Goal: Task Accomplishment & Management: Complete application form

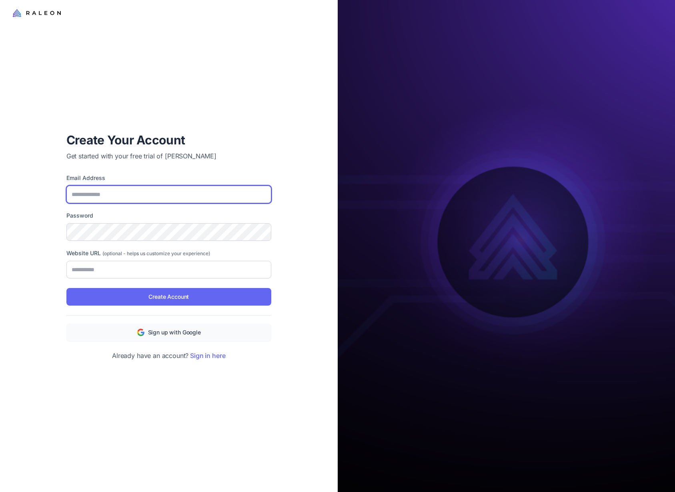
click at [149, 196] on input "Email Address" at bounding box center [168, 195] width 205 height 18
type input "**********"
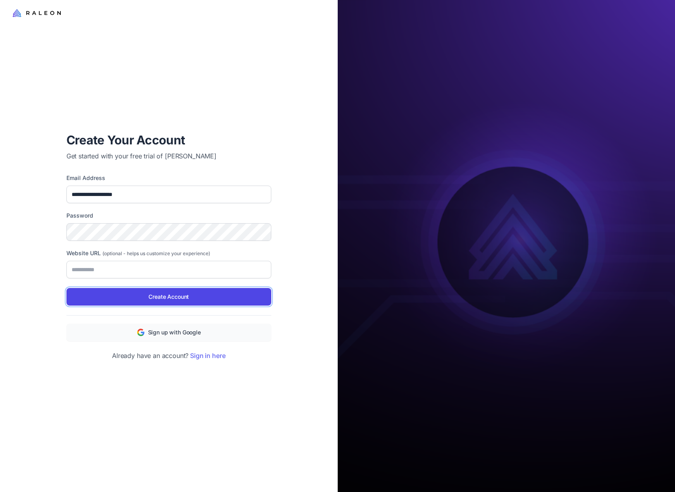
click at [184, 298] on span "Create Account" at bounding box center [168, 296] width 40 height 9
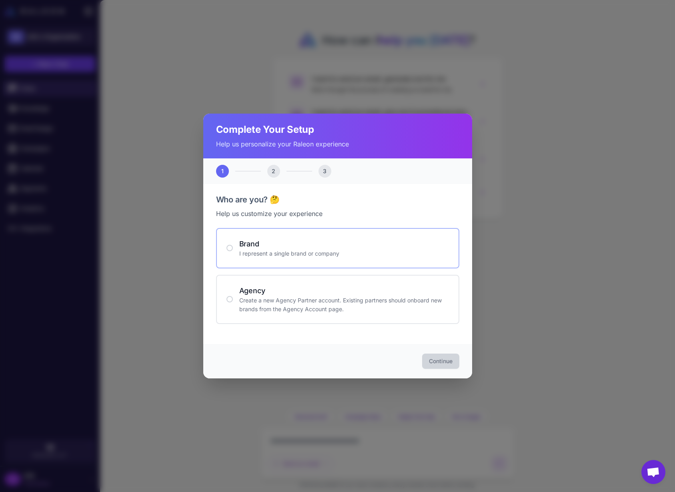
click at [313, 254] on p "I represent a single brand or company" at bounding box center [344, 253] width 210 height 9
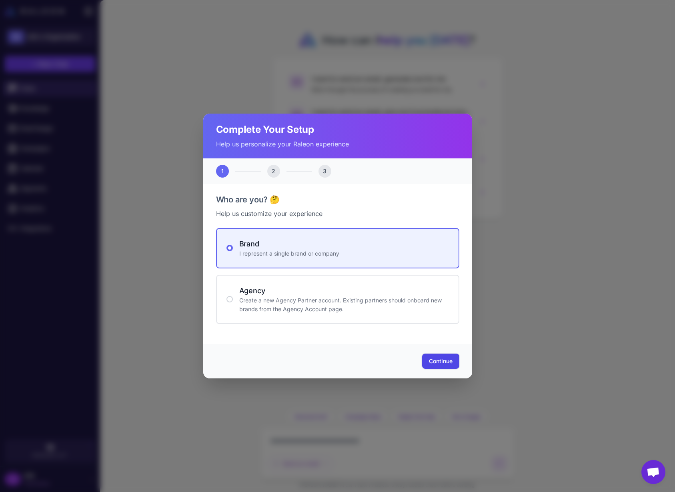
click at [438, 366] on button "Continue" at bounding box center [440, 361] width 37 height 15
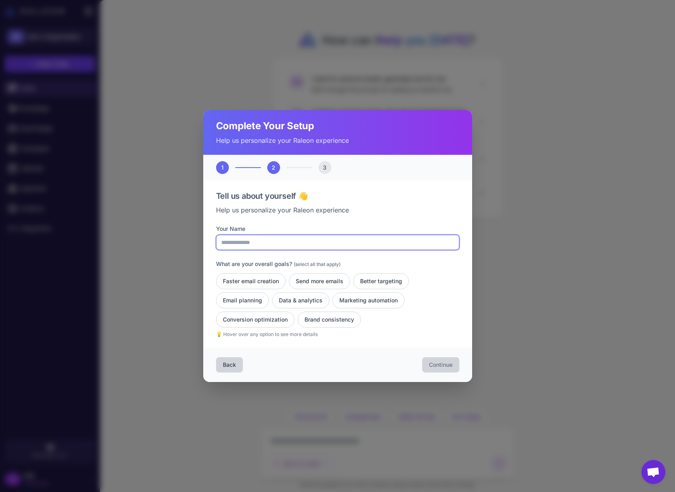
click at [252, 244] on input "Your Name" at bounding box center [337, 242] width 243 height 15
type input "**********"
click at [332, 300] on button "Data & analytics" at bounding box center [368, 300] width 72 height 16
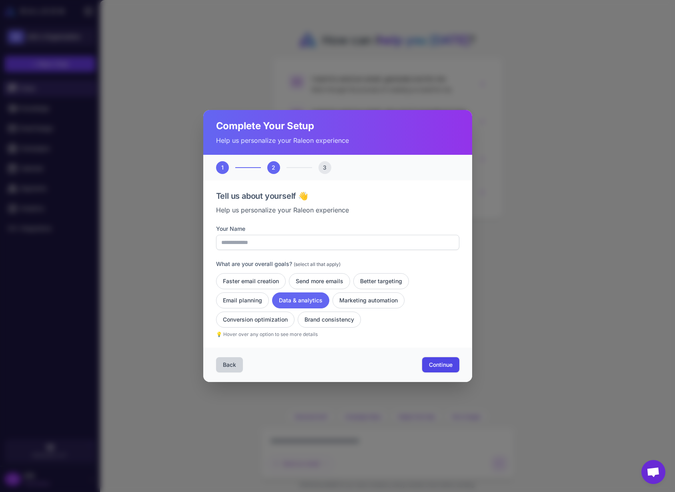
click at [453, 368] on button "Continue" at bounding box center [440, 364] width 37 height 15
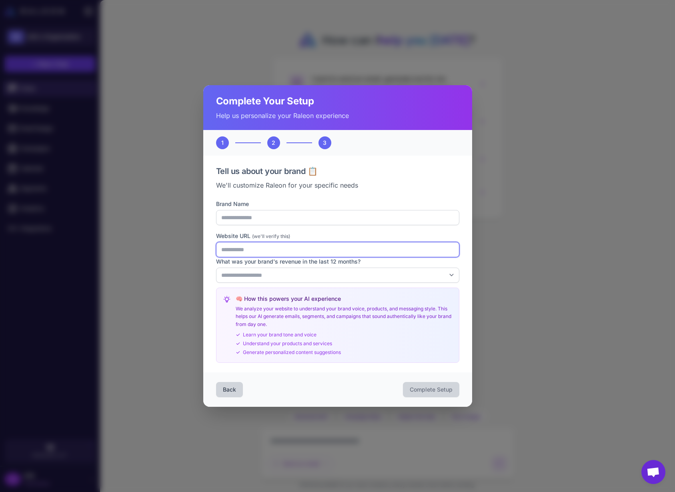
click at [296, 253] on input "Website URL (we'll verify this)" at bounding box center [337, 249] width 243 height 15
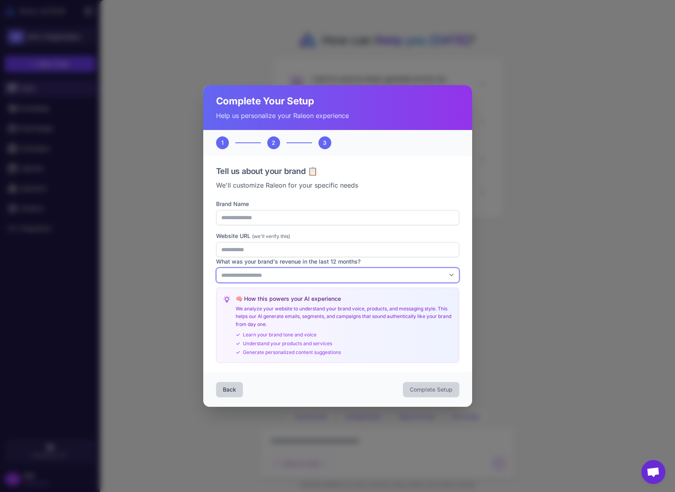
click at [330, 277] on select "**********" at bounding box center [337, 275] width 243 height 15
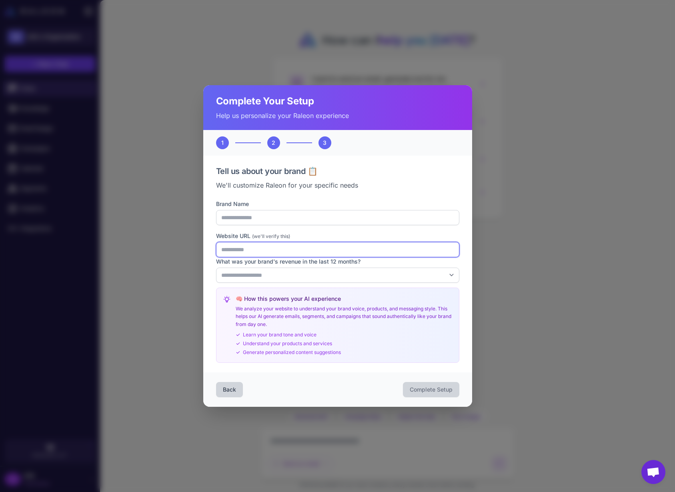
click at [269, 250] on input "Website URL (we'll verify this)" at bounding box center [337, 249] width 243 height 15
type input "*"
type input "**********"
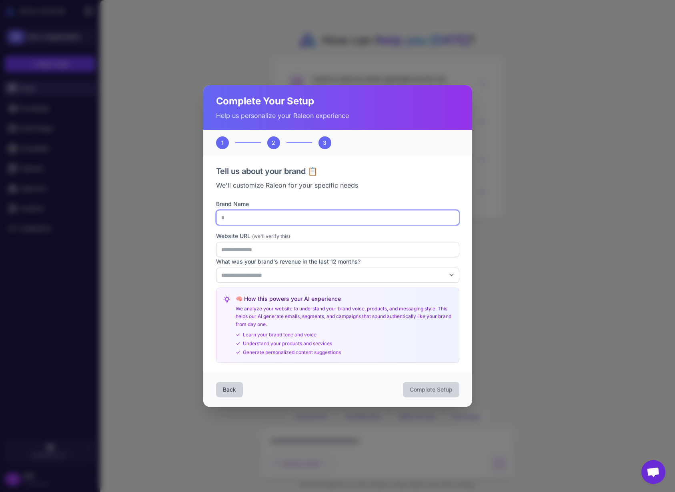
click at [282, 222] on input "*" at bounding box center [337, 217] width 243 height 15
type input "**********"
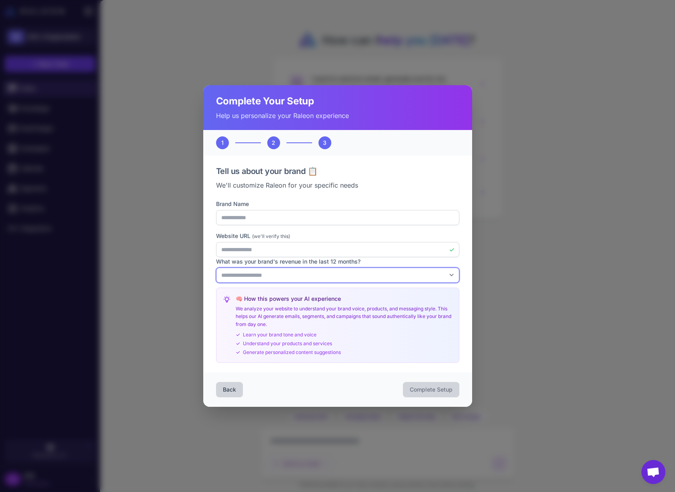
click at [277, 277] on select "**********" at bounding box center [337, 275] width 243 height 15
click at [216, 268] on select "**********" at bounding box center [337, 275] width 243 height 15
click at [358, 279] on select "**********" at bounding box center [337, 275] width 243 height 15
select select "*"
click at [216, 268] on select "**********" at bounding box center [337, 275] width 243 height 15
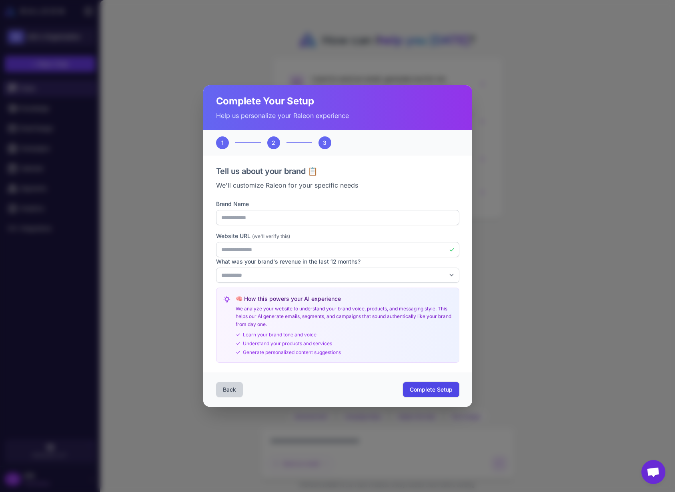
click at [432, 388] on span "Complete Setup" at bounding box center [431, 390] width 43 height 8
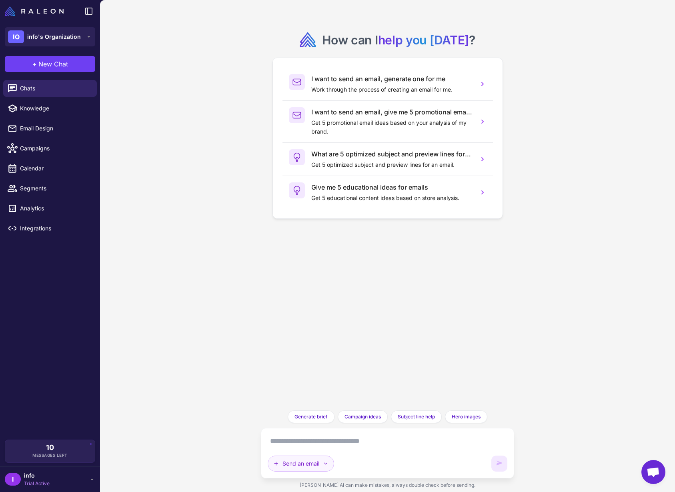
click at [331, 463] on button "Send an email" at bounding box center [301, 464] width 66 height 16
click at [325, 438] on button "Analyze Flows" at bounding box center [325, 440] width 114 height 15
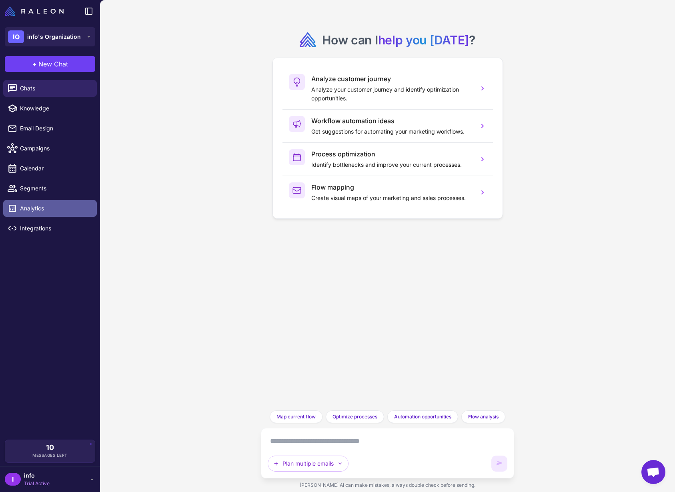
click at [46, 209] on span "Analytics" at bounding box center [55, 208] width 70 height 9
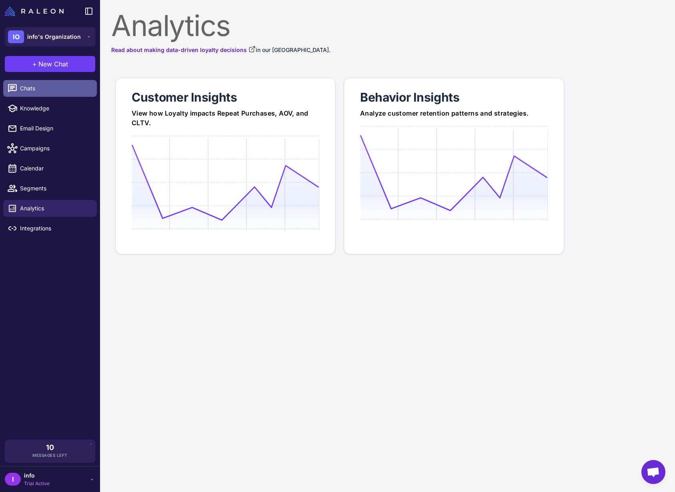
click at [45, 86] on span "Chats" at bounding box center [55, 88] width 70 height 9
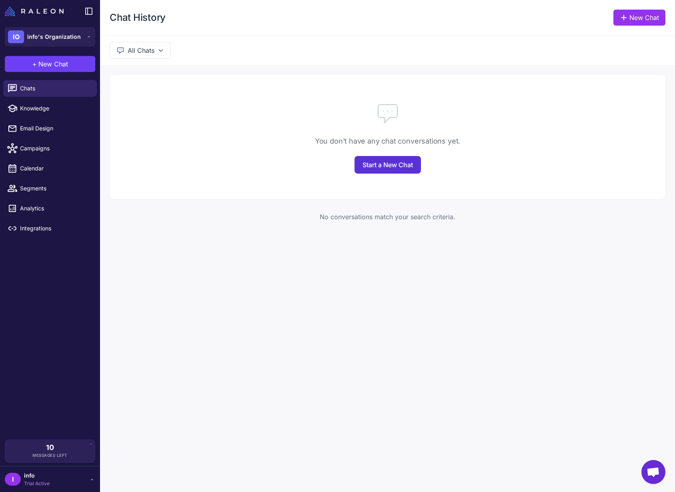
click at [377, 160] on link "Start a New Chat" at bounding box center [387, 165] width 66 height 18
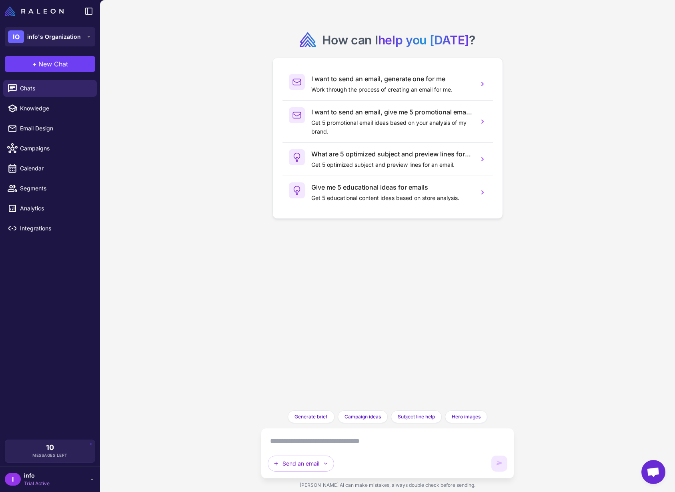
click at [288, 442] on textarea at bounding box center [388, 441] width 240 height 13
click at [323, 465] on icon "button" at bounding box center [325, 463] width 6 height 6
click at [317, 433] on button "Brainstorm" at bounding box center [325, 440] width 114 height 15
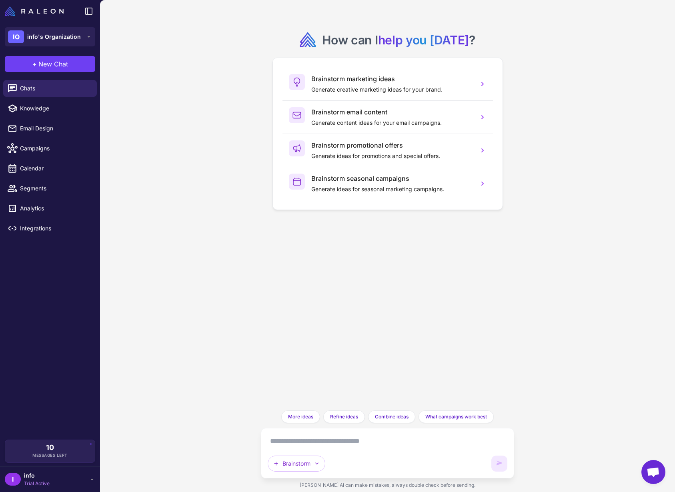
click at [303, 445] on textarea at bounding box center [388, 441] width 240 height 13
click at [303, 442] on textarea at bounding box center [388, 441] width 240 height 13
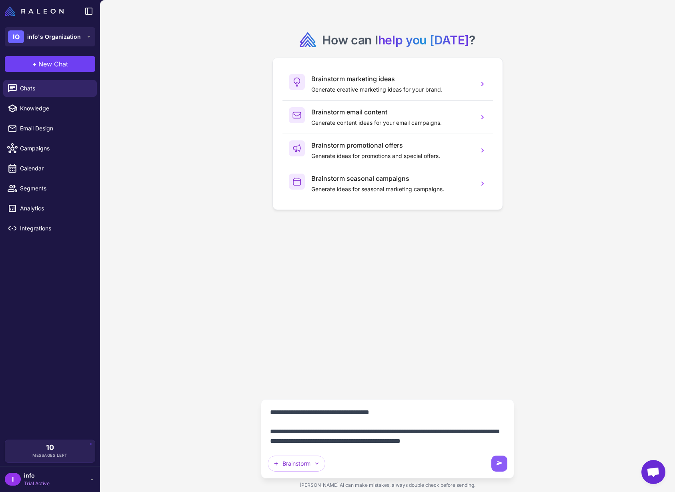
scroll to position [103, 0]
type textarea "**********"
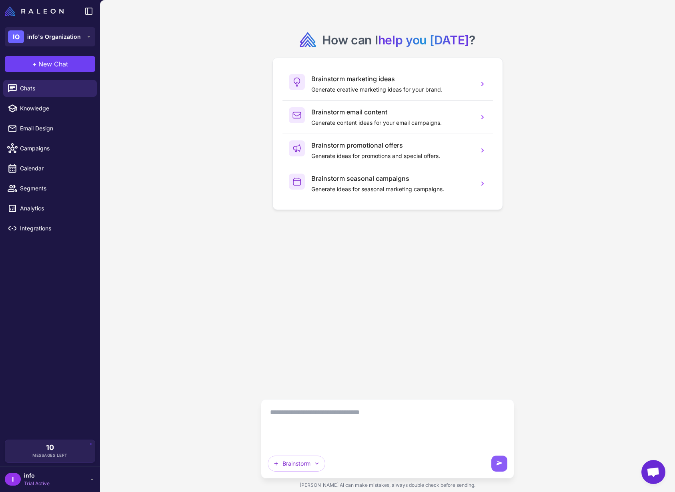
scroll to position [0, 0]
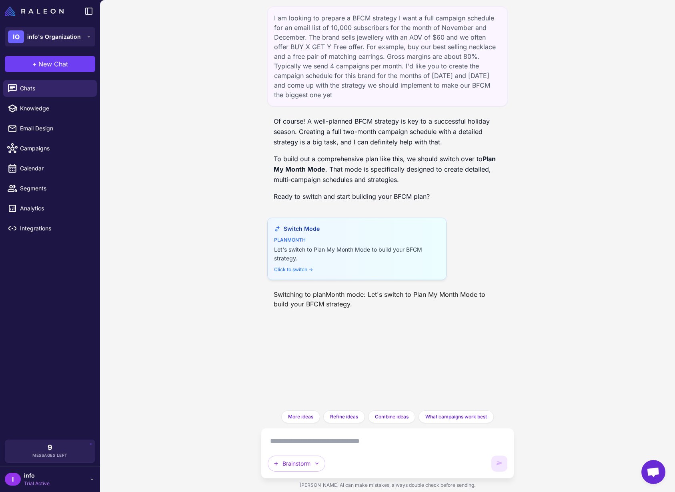
click at [306, 268] on div "Click to switch →" at bounding box center [357, 269] width 166 height 7
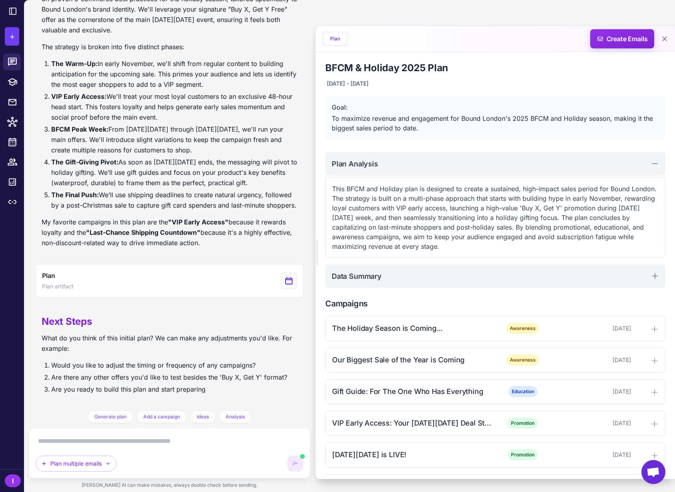
scroll to position [416, 0]
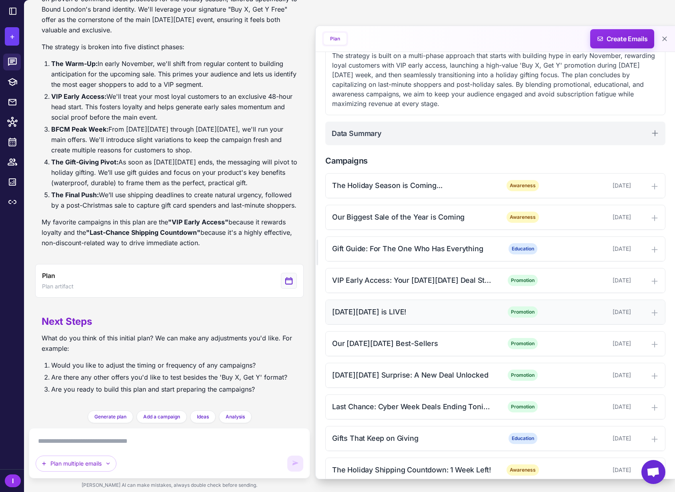
scroll to position [54, 0]
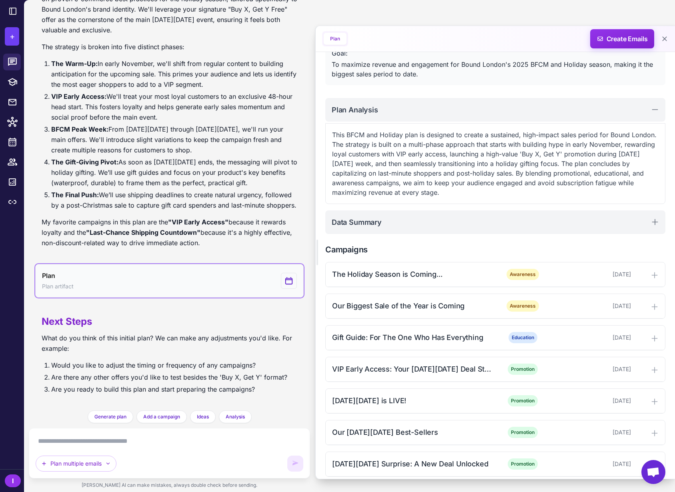
click at [288, 283] on icon "View generated Plan" at bounding box center [288, 281] width 9 height 10
click at [287, 282] on icon "View generated Plan" at bounding box center [289, 281] width 7 height 7
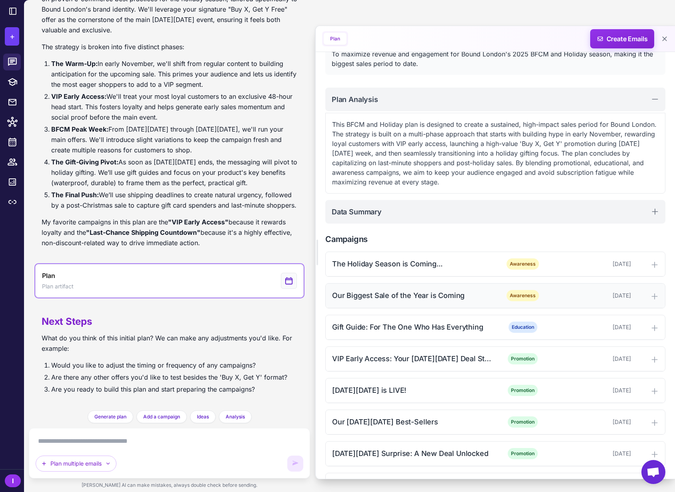
scroll to position [74, 0]
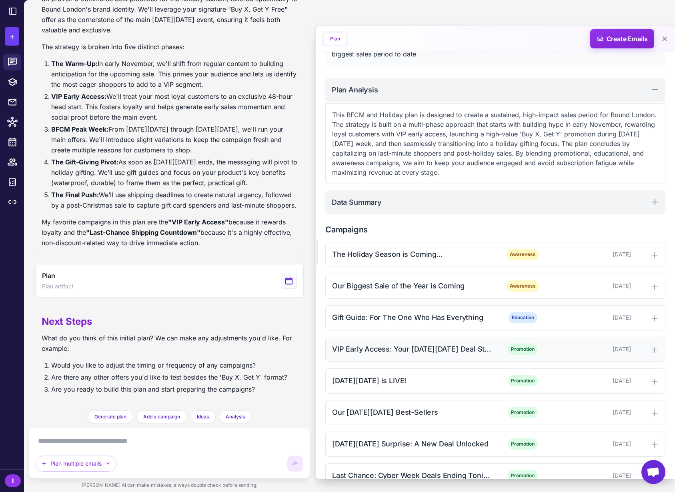
click at [655, 351] on div "VIP Early Access: Your [DATE][DATE] Deal Starts Now! Promotion [DATE]" at bounding box center [495, 349] width 339 height 24
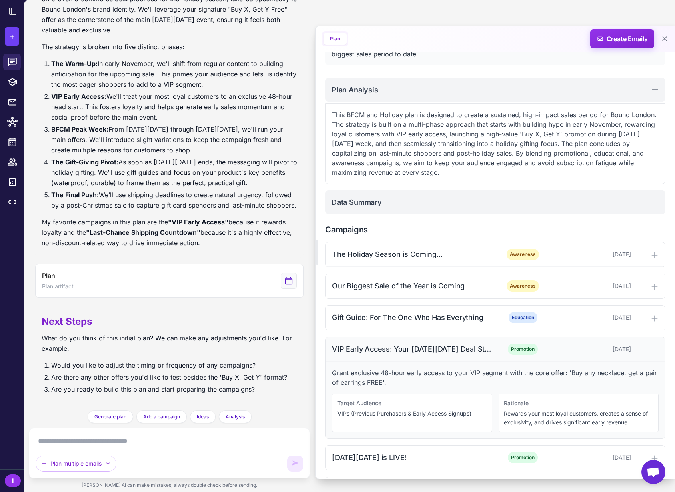
click at [653, 350] on icon at bounding box center [654, 350] width 8 height 8
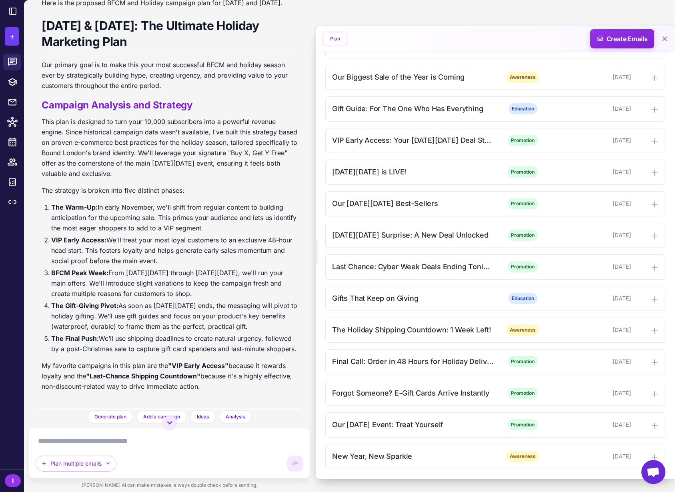
scroll to position [416, 0]
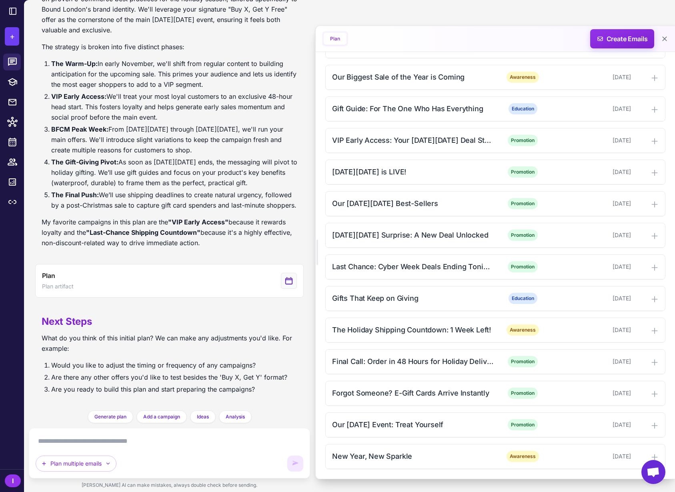
click at [82, 442] on textarea at bounding box center [170, 441] width 268 height 13
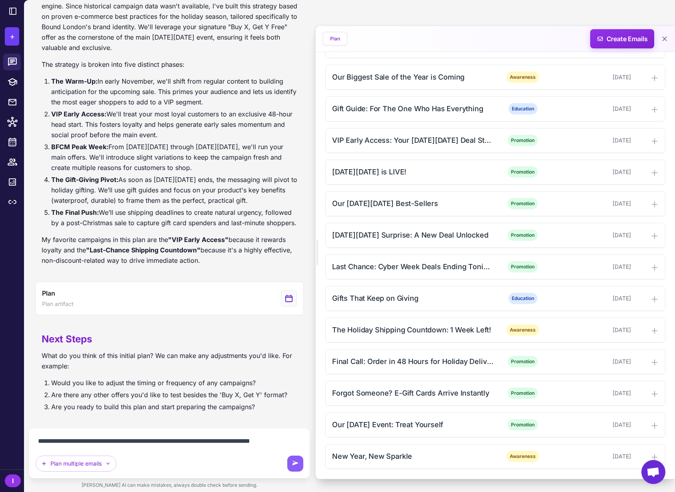
scroll to position [408, 0]
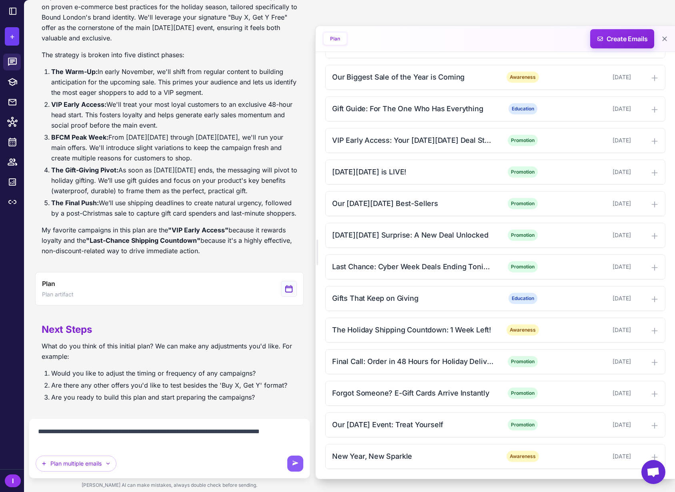
type textarea "**********"
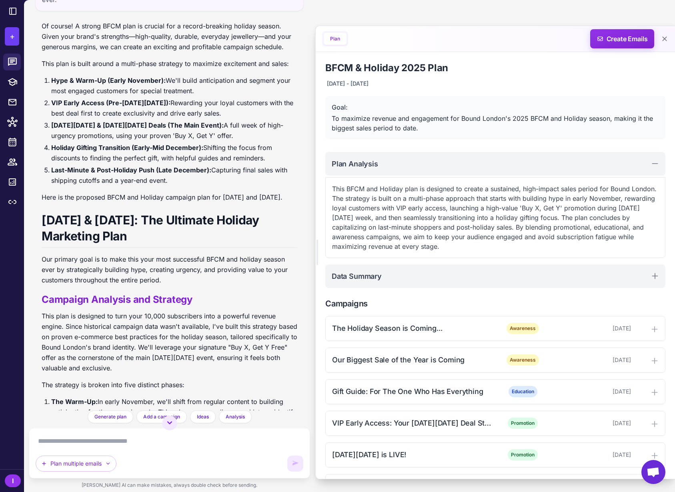
scroll to position [150, 0]
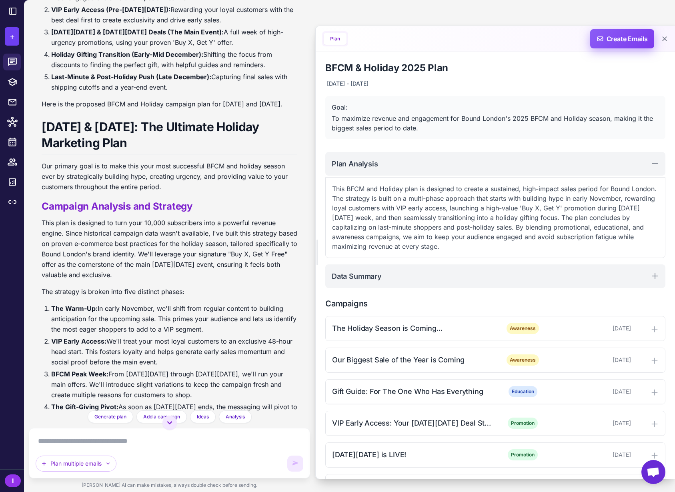
click at [630, 38] on span "Create Emails" at bounding box center [622, 38] width 70 height 19
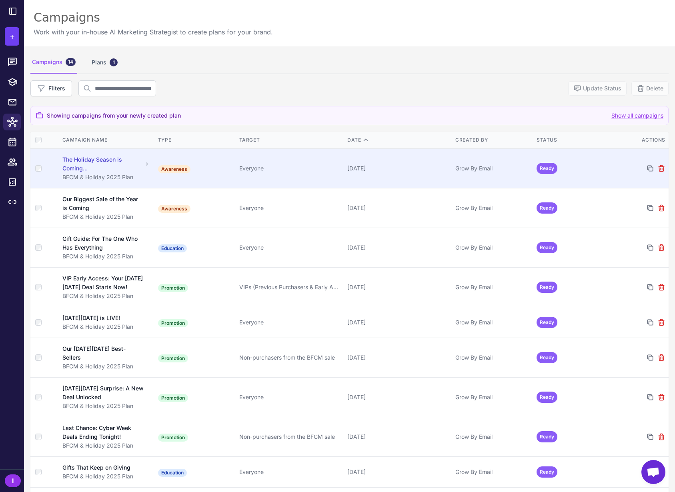
click at [509, 168] on div "Grow By Email" at bounding box center [492, 168] width 75 height 9
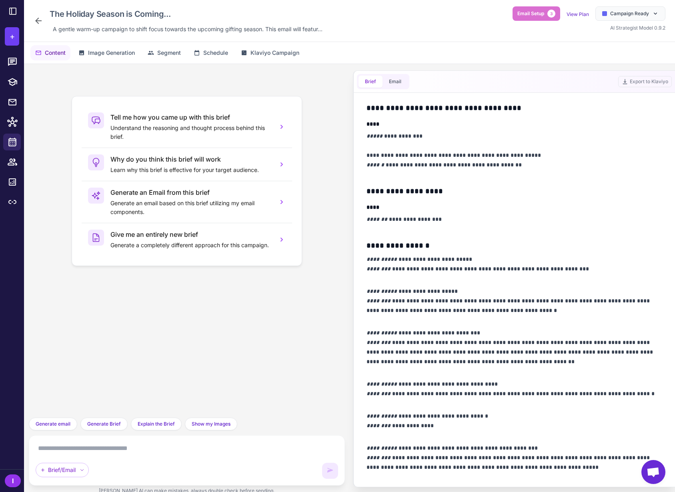
scroll to position [524, 0]
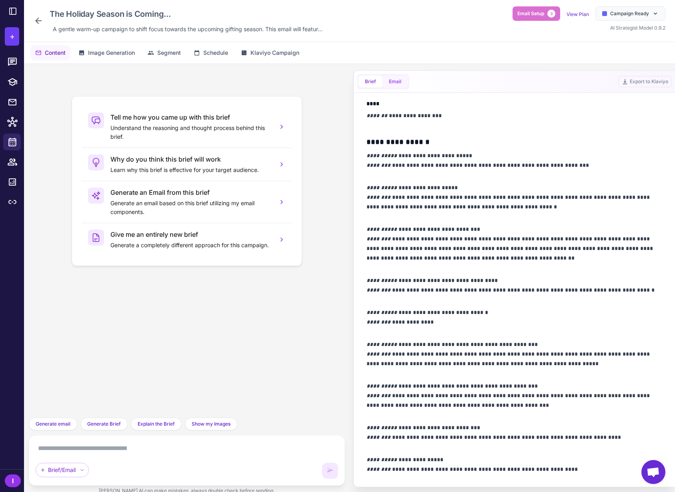
click at [398, 78] on button "Email" at bounding box center [394, 82] width 25 height 12
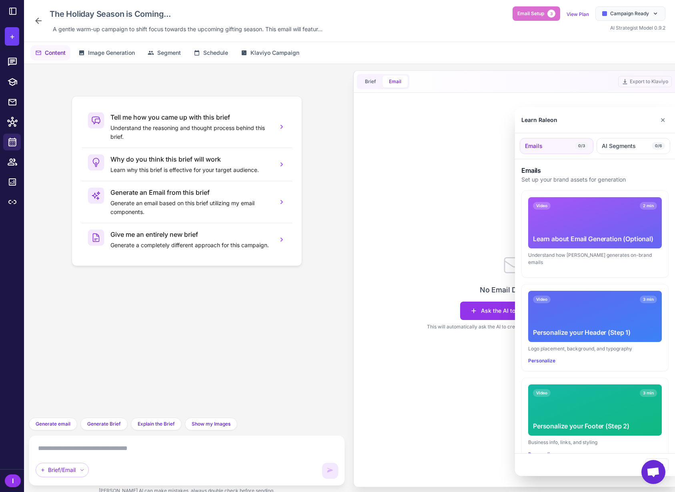
click at [374, 80] on div at bounding box center [337, 246] width 675 height 492
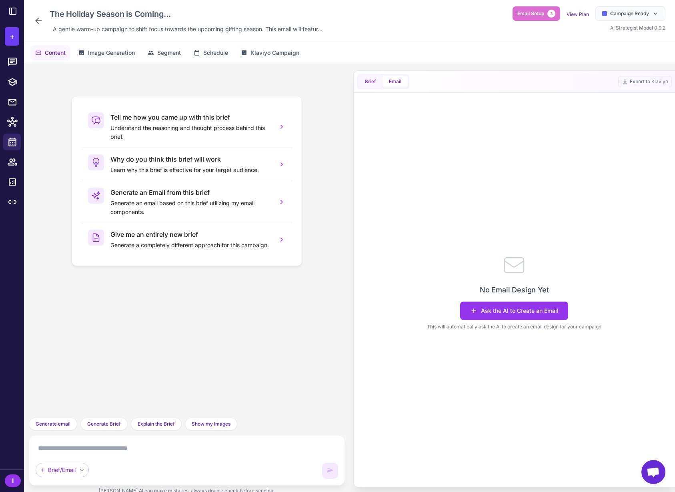
click at [370, 80] on button "Brief" at bounding box center [370, 82] width 24 height 12
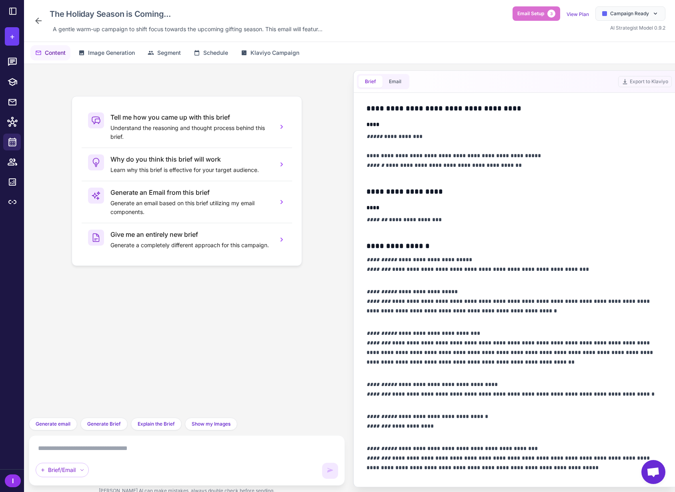
scroll to position [524, 0]
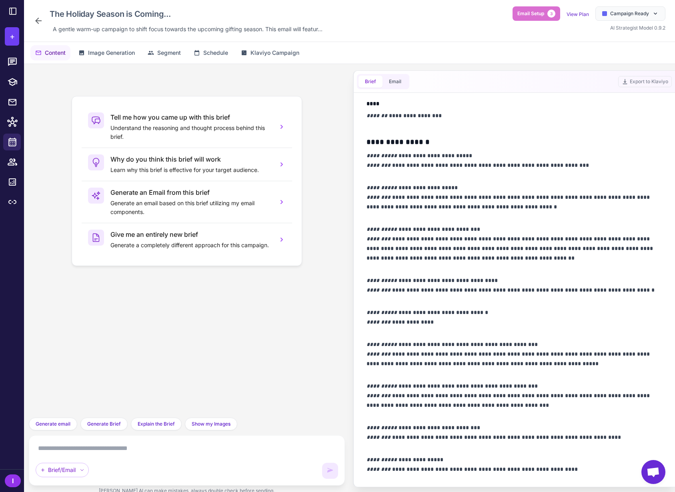
click at [42, 104] on div "Tell me how you came up with this brief Understand the reasoning and thought pr…" at bounding box center [186, 240] width 303 height 341
click at [119, 53] on span "Image Generation" at bounding box center [111, 52] width 47 height 9
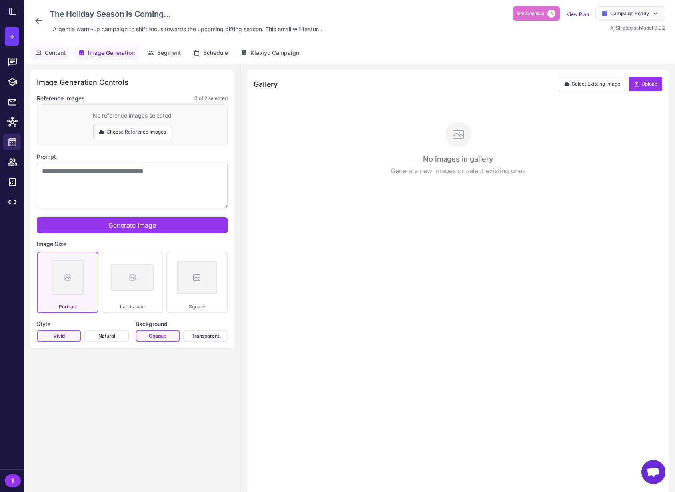
click at [45, 52] on span "Content" at bounding box center [55, 52] width 21 height 9
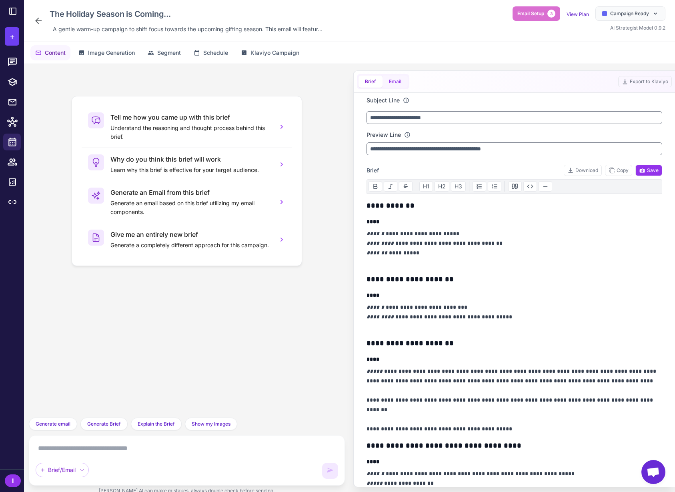
click at [392, 80] on button "Email" at bounding box center [394, 82] width 25 height 12
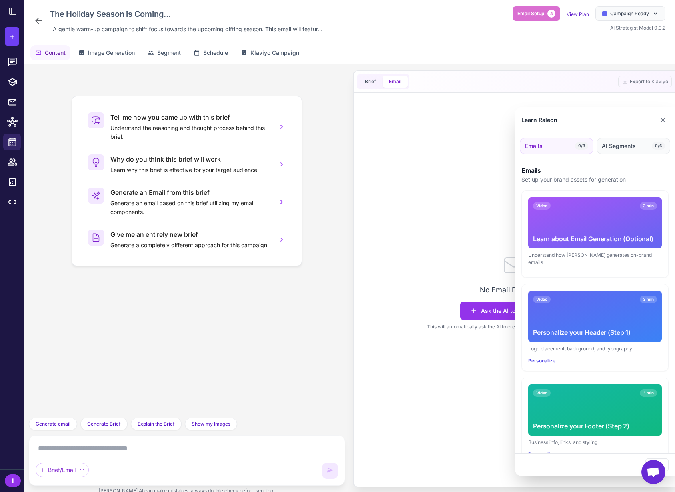
click at [608, 144] on span "AI Segments" at bounding box center [619, 146] width 34 height 9
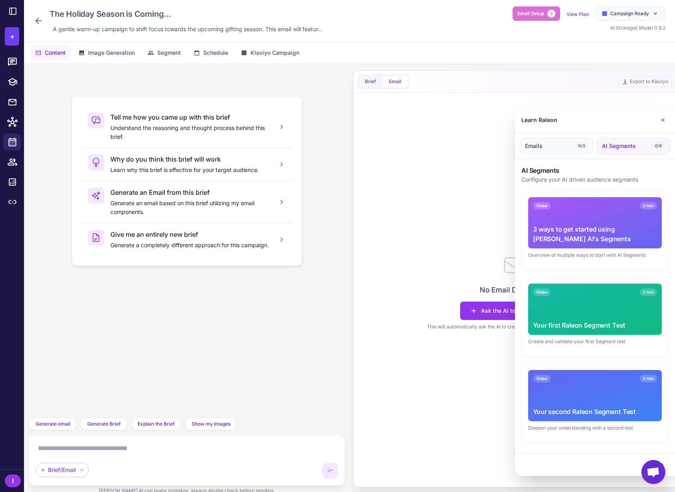
click at [568, 144] on button "Emails 0/3" at bounding box center [557, 146] width 74 height 16
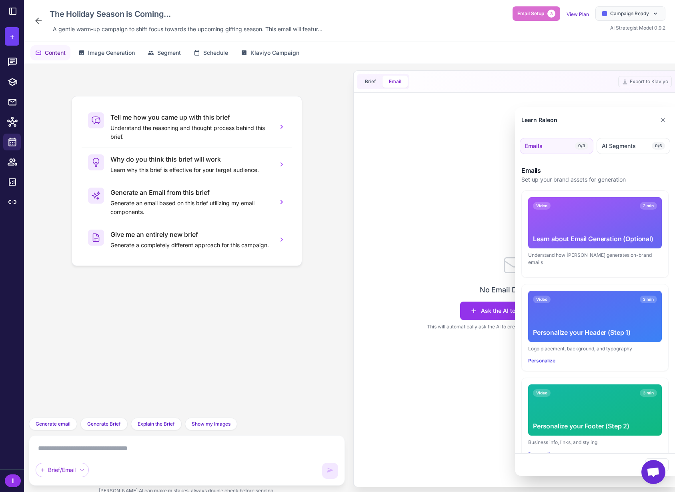
click at [460, 293] on div at bounding box center [337, 246] width 675 height 492
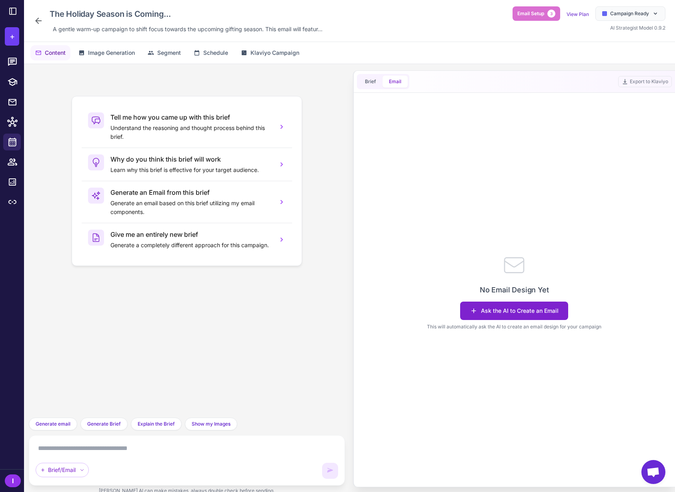
click at [476, 309] on icon at bounding box center [474, 311] width 8 height 8
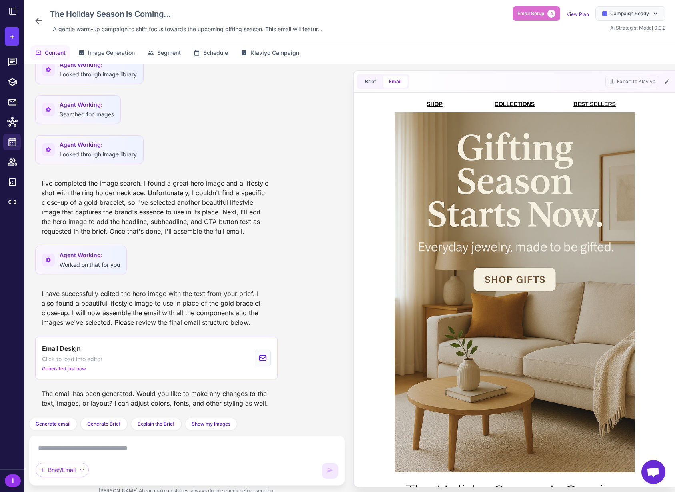
scroll to position [0, 0]
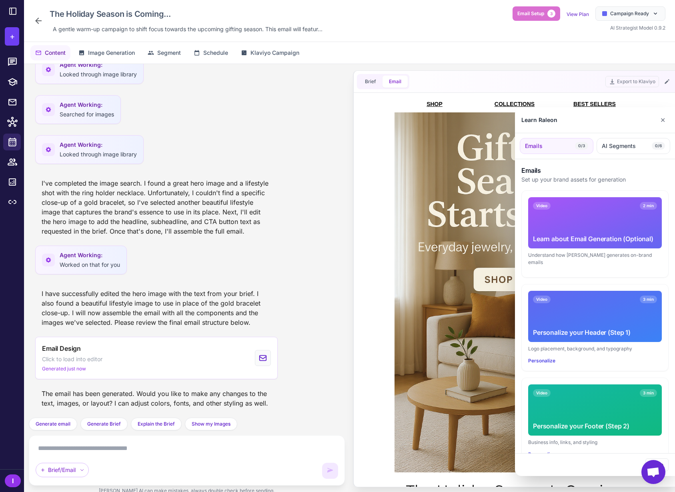
click at [381, 248] on div at bounding box center [337, 246] width 675 height 492
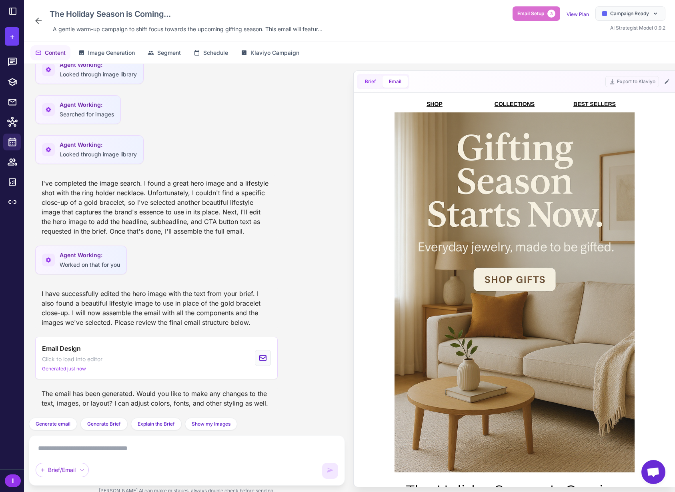
click at [374, 80] on button "Brief" at bounding box center [370, 82] width 24 height 12
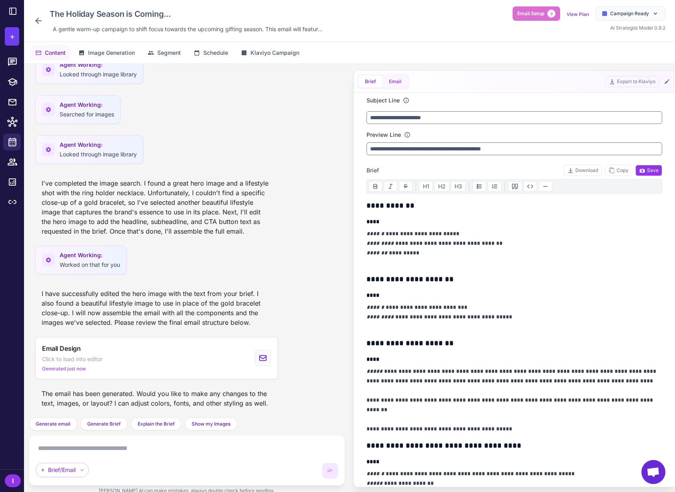
click at [390, 80] on button "Email" at bounding box center [394, 82] width 25 height 12
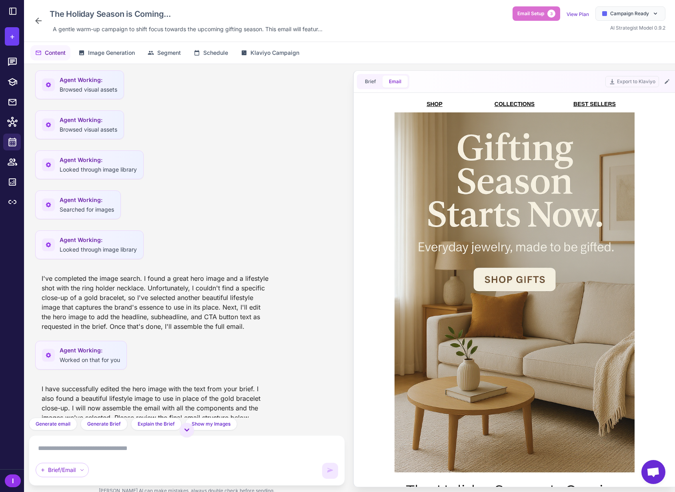
click at [10, 479] on div "I" at bounding box center [13, 480] width 16 height 13
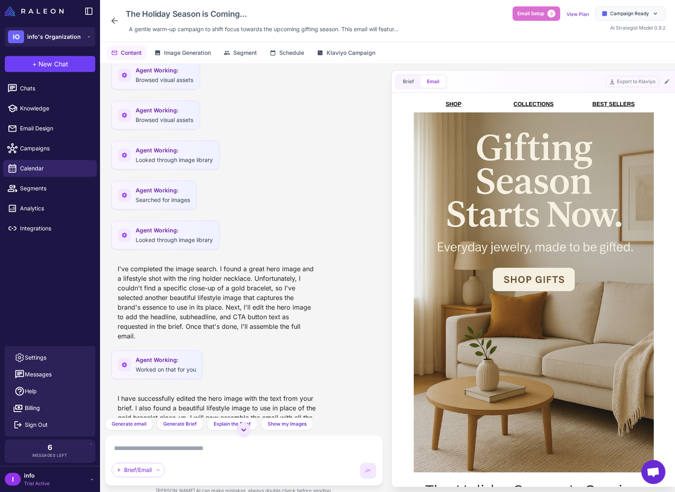
click at [10, 478] on div "I" at bounding box center [13, 479] width 16 height 13
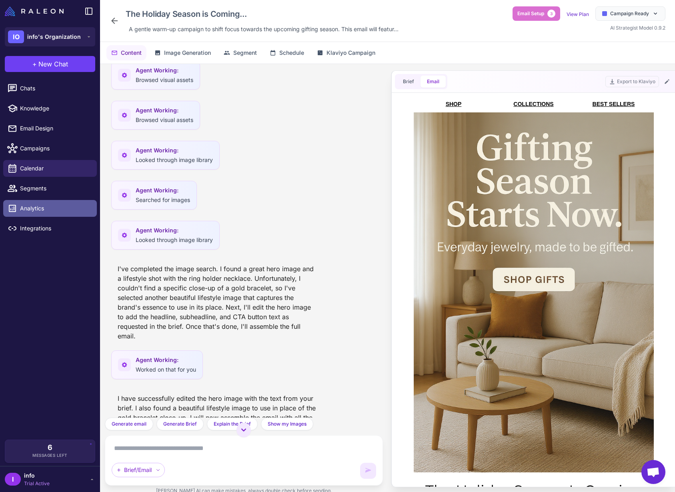
click at [34, 211] on span "Analytics" at bounding box center [55, 208] width 70 height 9
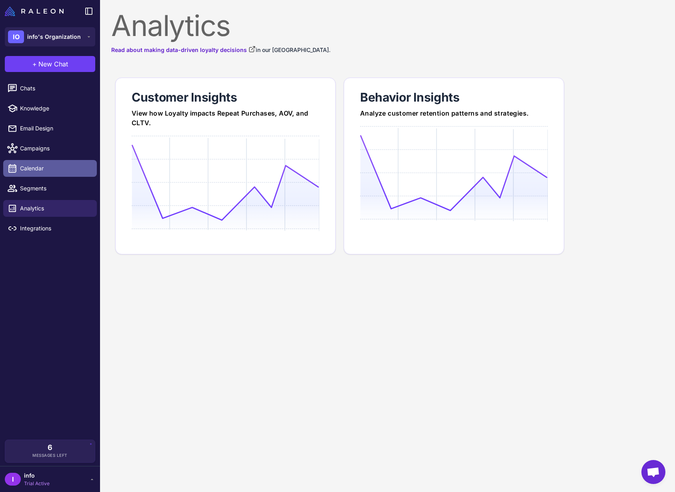
click at [41, 170] on span "Calendar" at bounding box center [55, 168] width 70 height 9
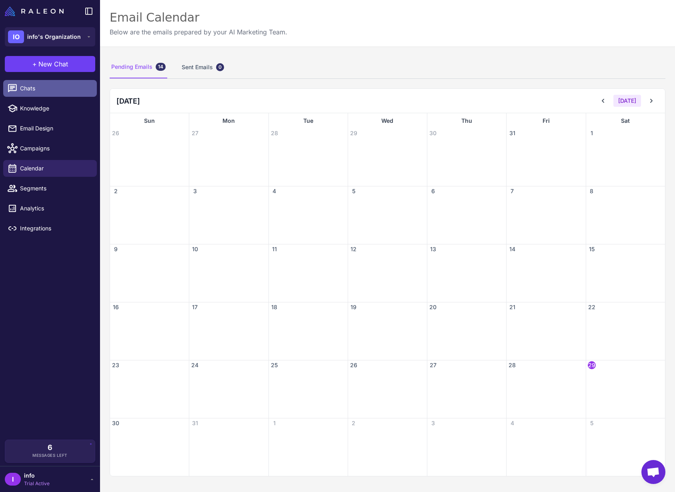
click at [50, 92] on span "Chats" at bounding box center [55, 88] width 70 height 9
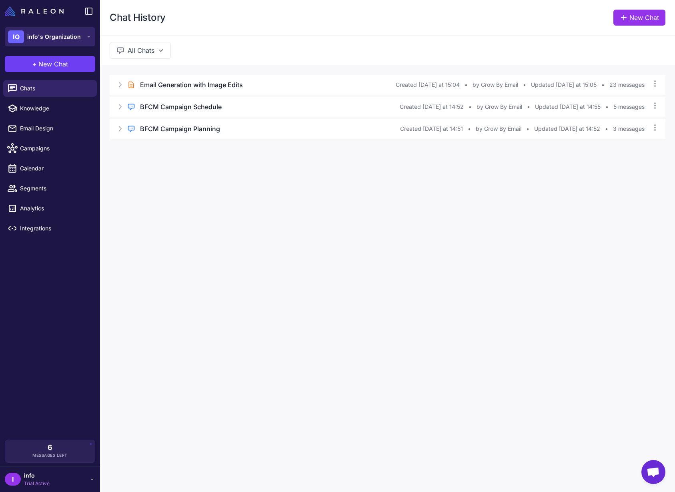
click at [87, 38] on icon at bounding box center [89, 37] width 6 height 6
click at [123, 106] on icon at bounding box center [120, 107] width 8 height 8
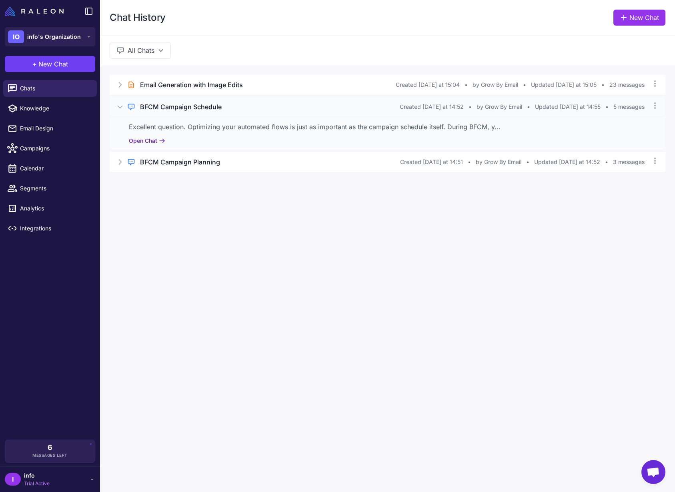
click at [155, 141] on button "Open Chat" at bounding box center [147, 140] width 36 height 9
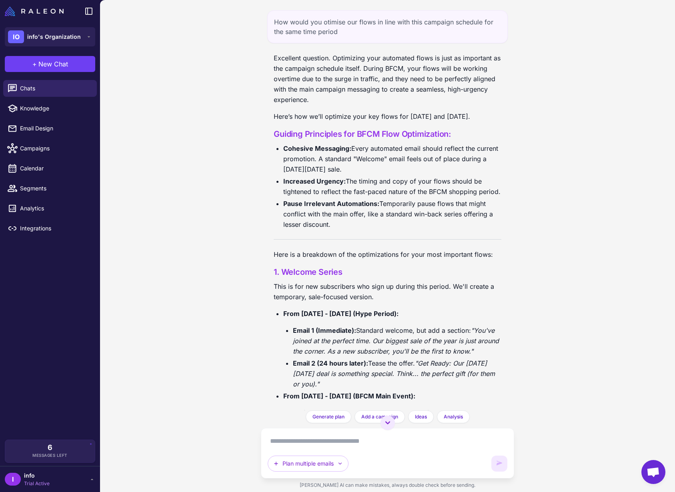
scroll to position [719, 0]
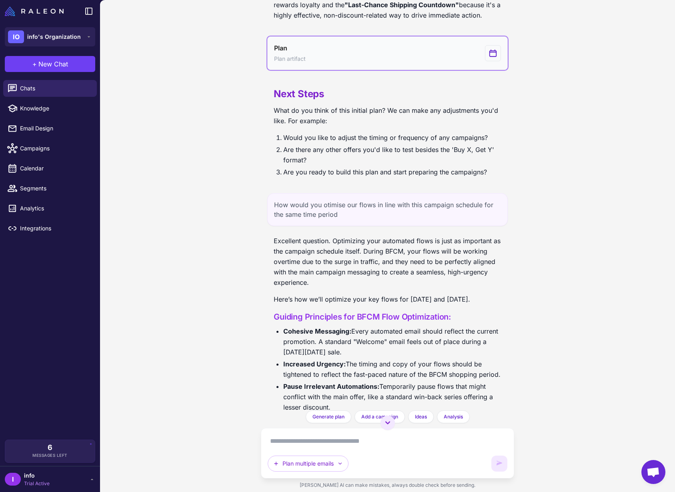
click at [485, 61] on div "View generated Plan" at bounding box center [493, 53] width 16 height 16
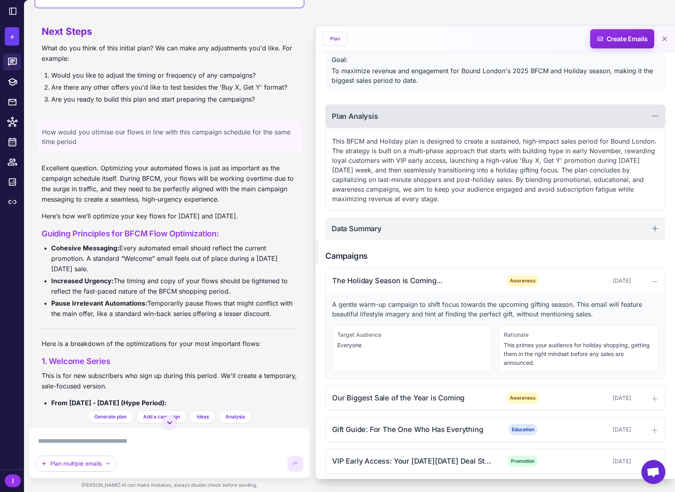
scroll to position [0, 0]
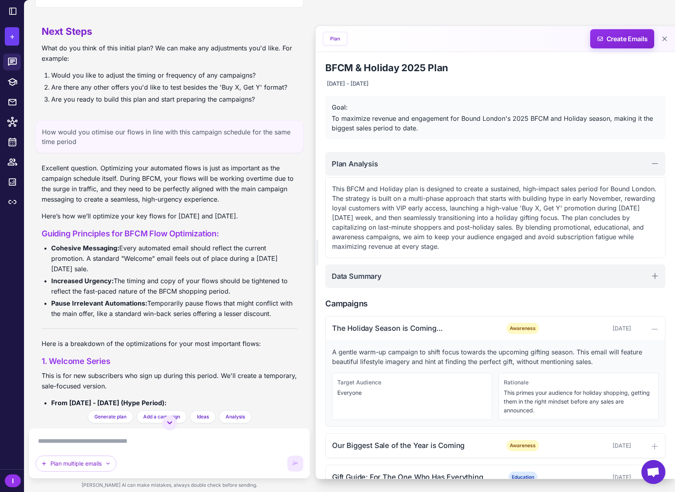
click at [335, 39] on button "Plan" at bounding box center [335, 39] width 23 height 12
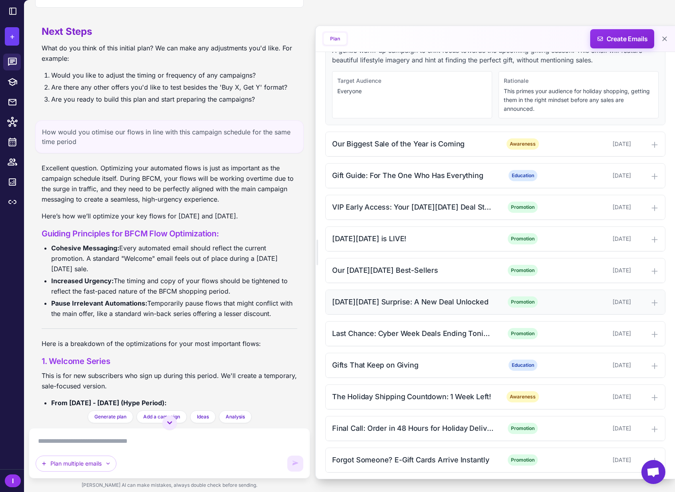
scroll to position [368, 0]
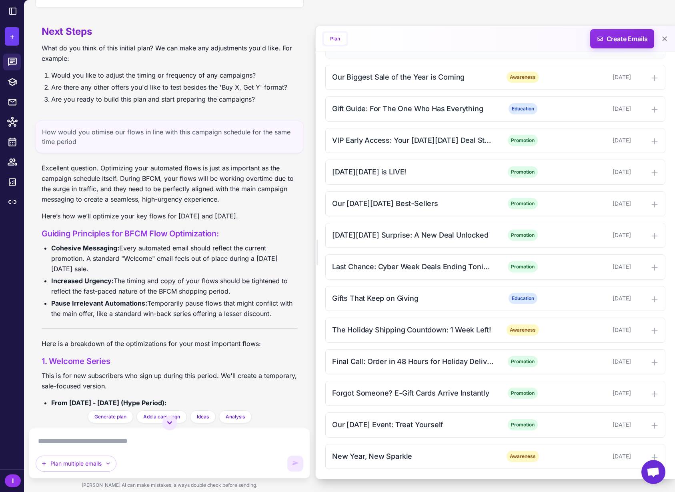
click at [661, 478] on span "Open chat" at bounding box center [653, 472] width 24 height 24
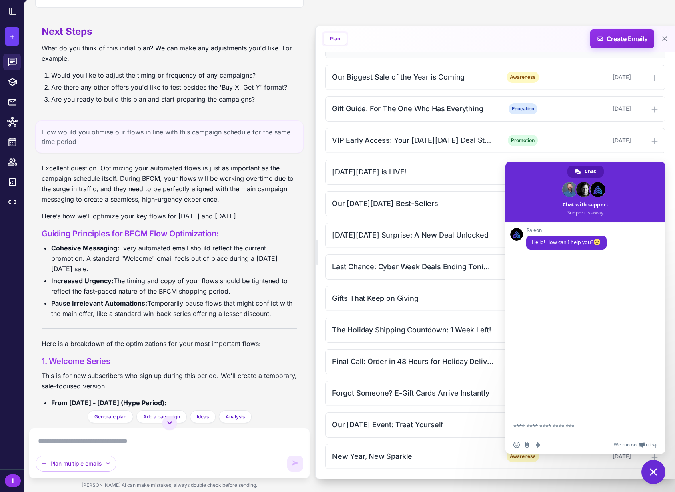
click at [647, 469] on span "Close chat" at bounding box center [653, 472] width 24 height 24
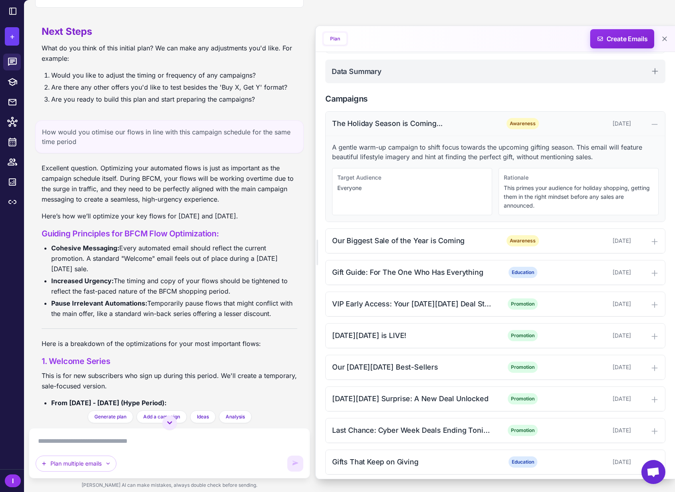
scroll to position [113, 0]
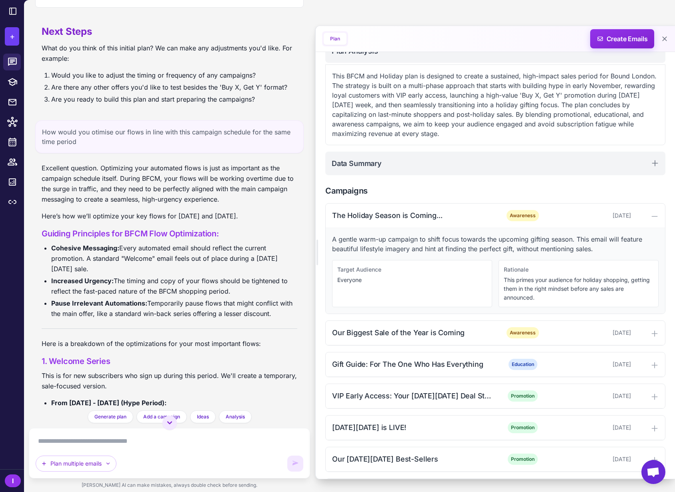
click at [202, 204] on p "Excellent question. Optimizing your automated flows is just as important as the…" at bounding box center [170, 184] width 256 height 42
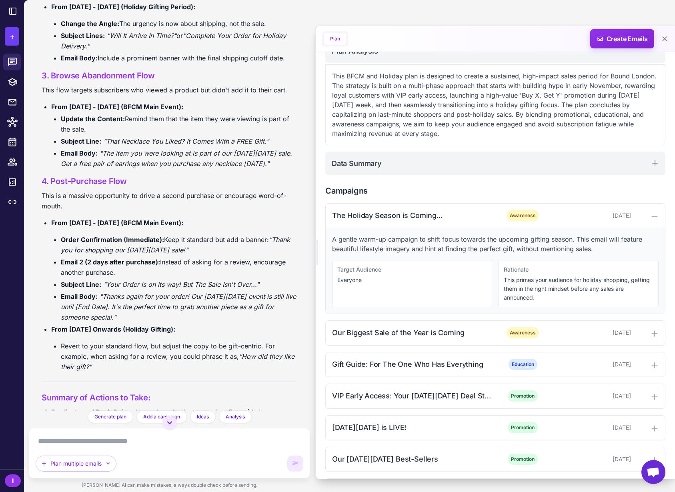
scroll to position [1643, 0]
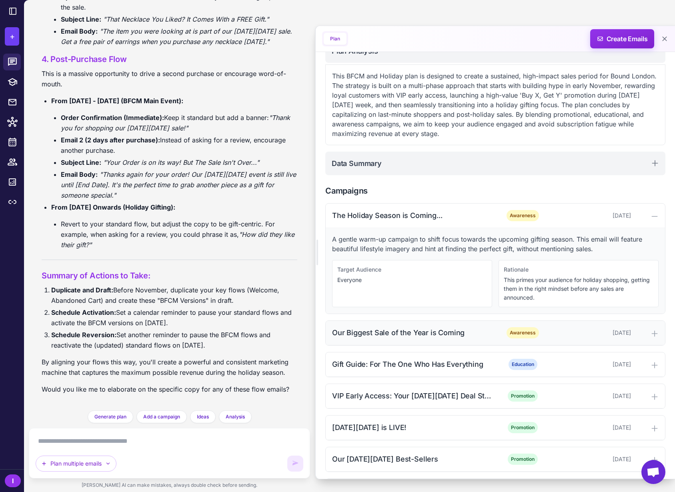
click at [651, 336] on icon at bounding box center [654, 334] width 8 height 8
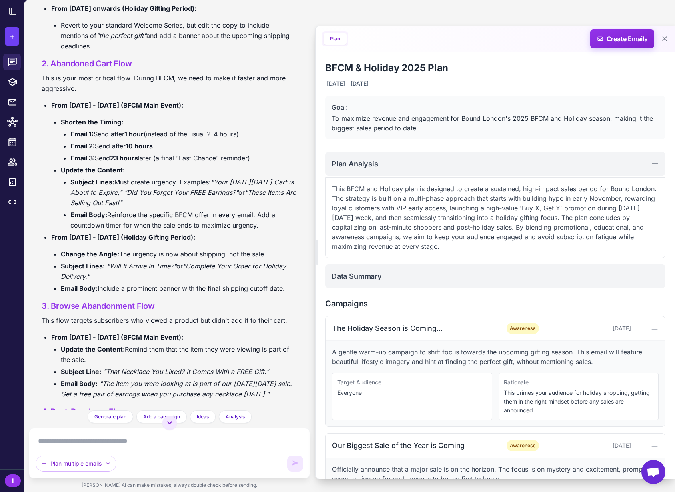
scroll to position [1253, 0]
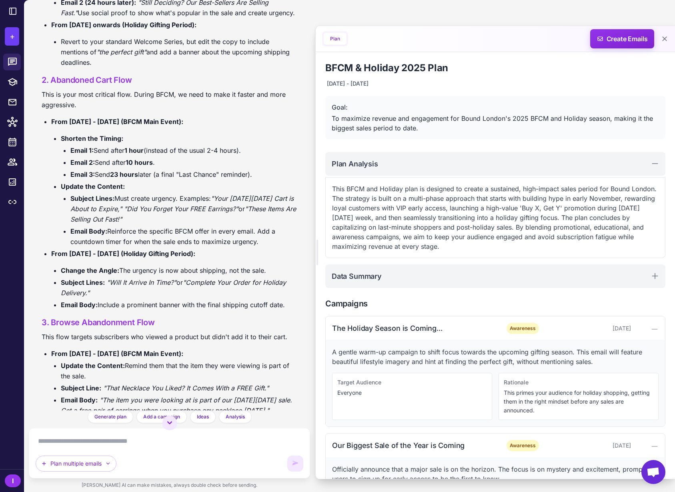
click at [23, 200] on li at bounding box center [12, 202] width 24 height 20
click at [18, 202] on div at bounding box center [15, 202] width 10 height 10
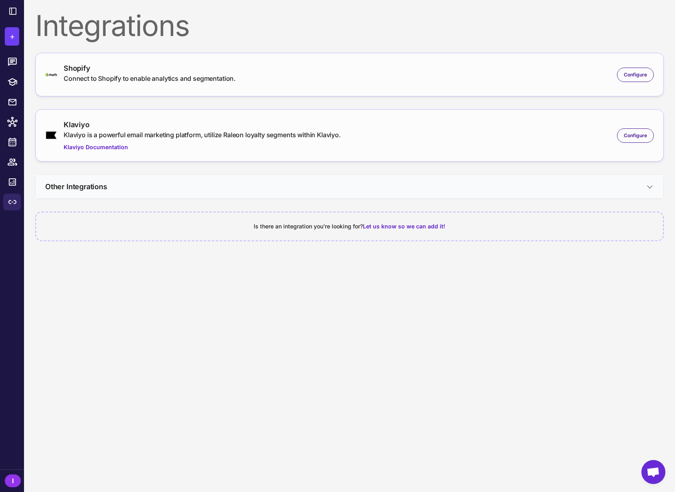
click at [257, 197] on button "Other Integrations" at bounding box center [350, 187] width 628 height 24
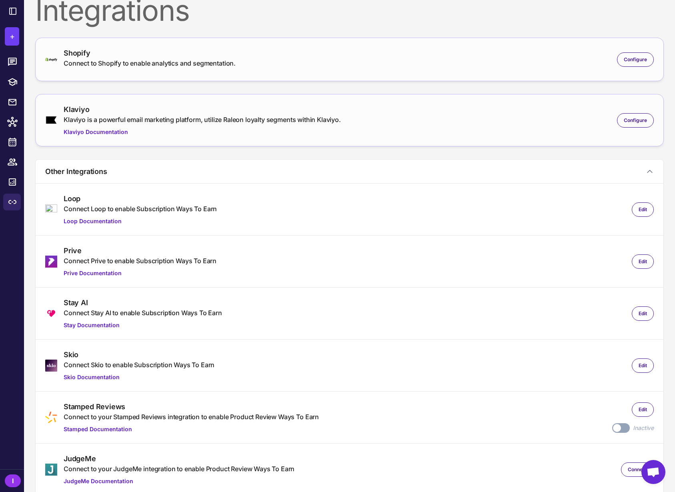
scroll to position [76, 0]
